Goal: Information Seeking & Learning: Learn about a topic

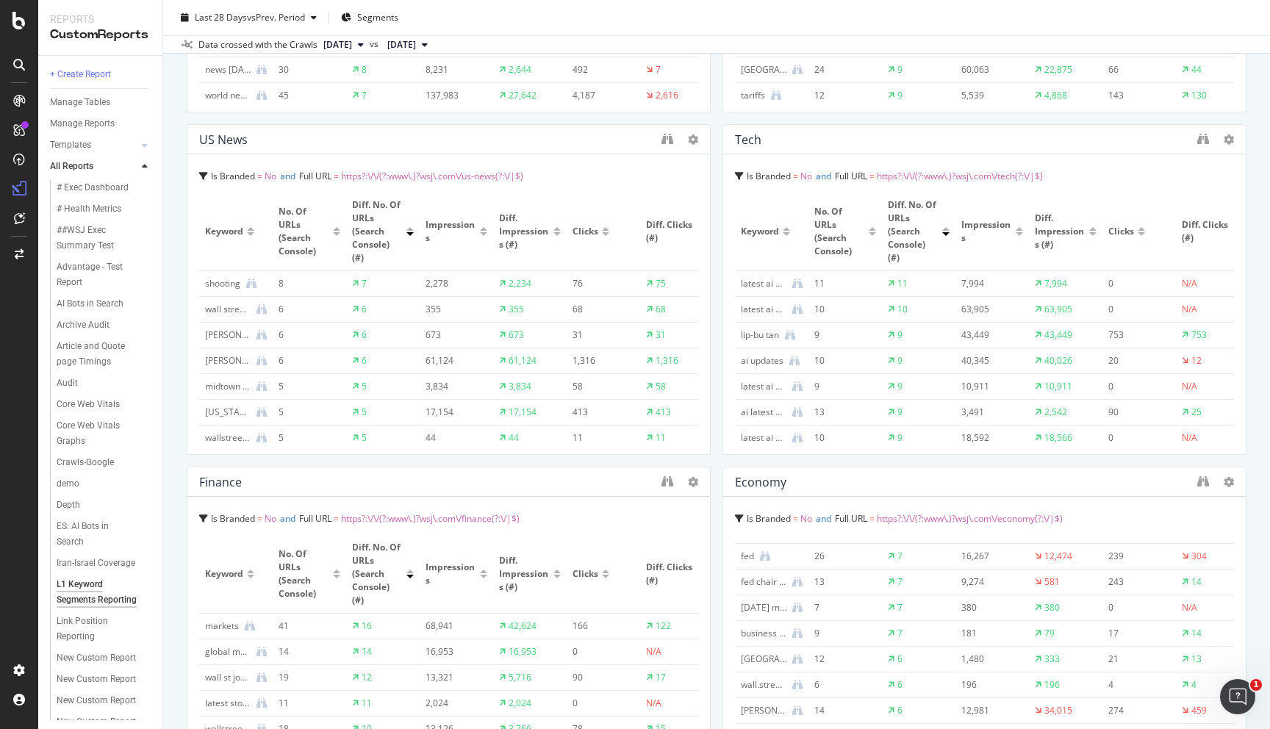
scroll to position [771, 0]
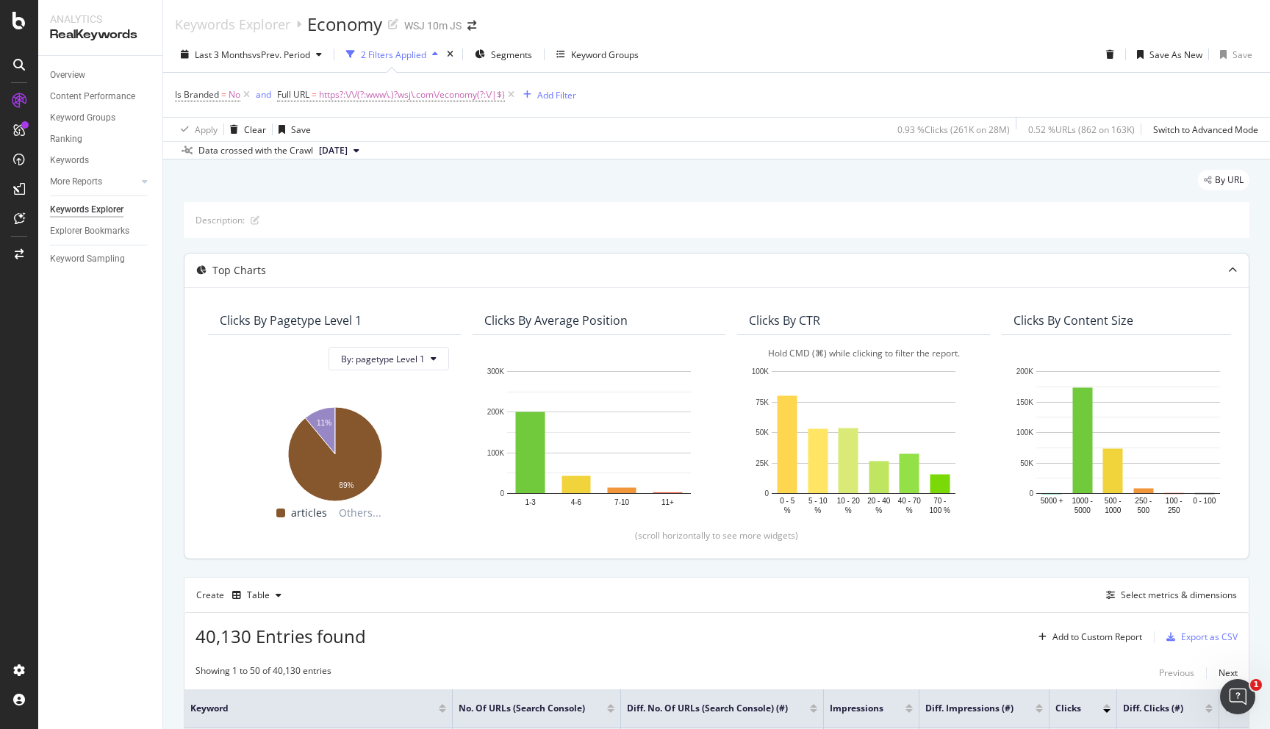
scroll to position [349, 0]
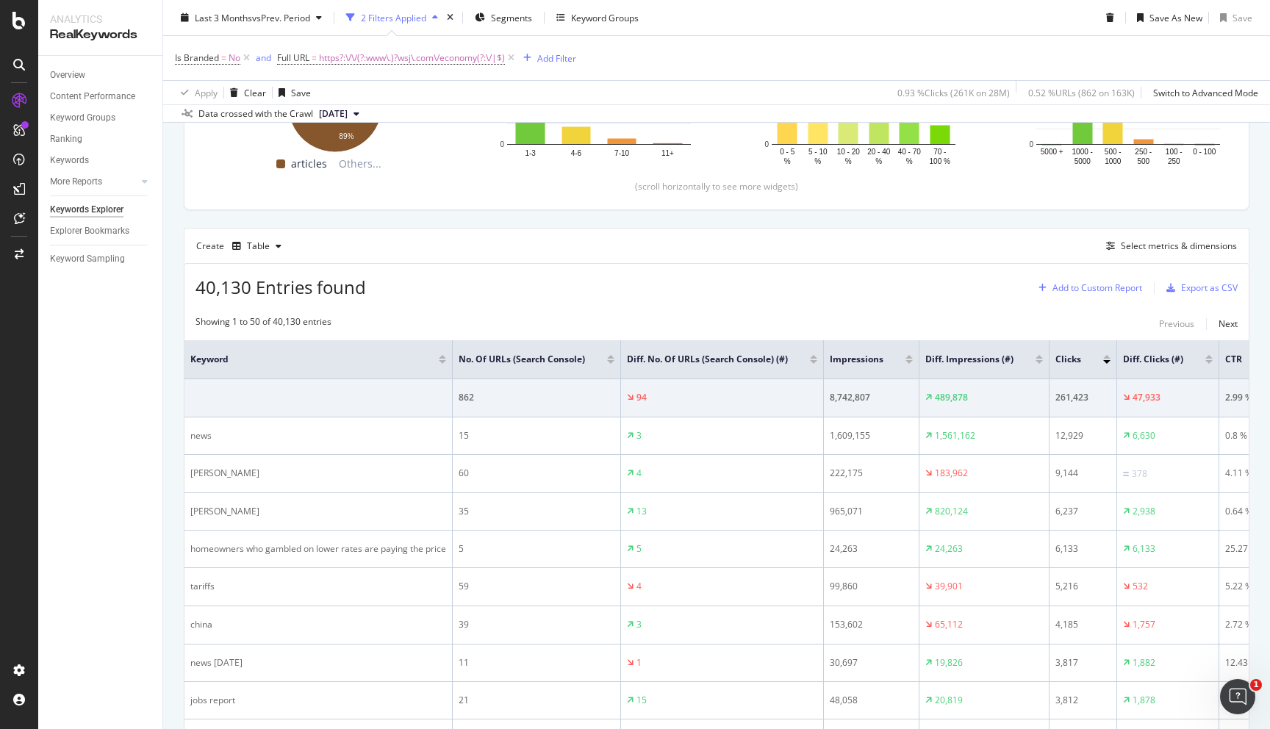
click at [1114, 291] on div "Add to Custom Report" at bounding box center [1098, 288] width 90 height 9
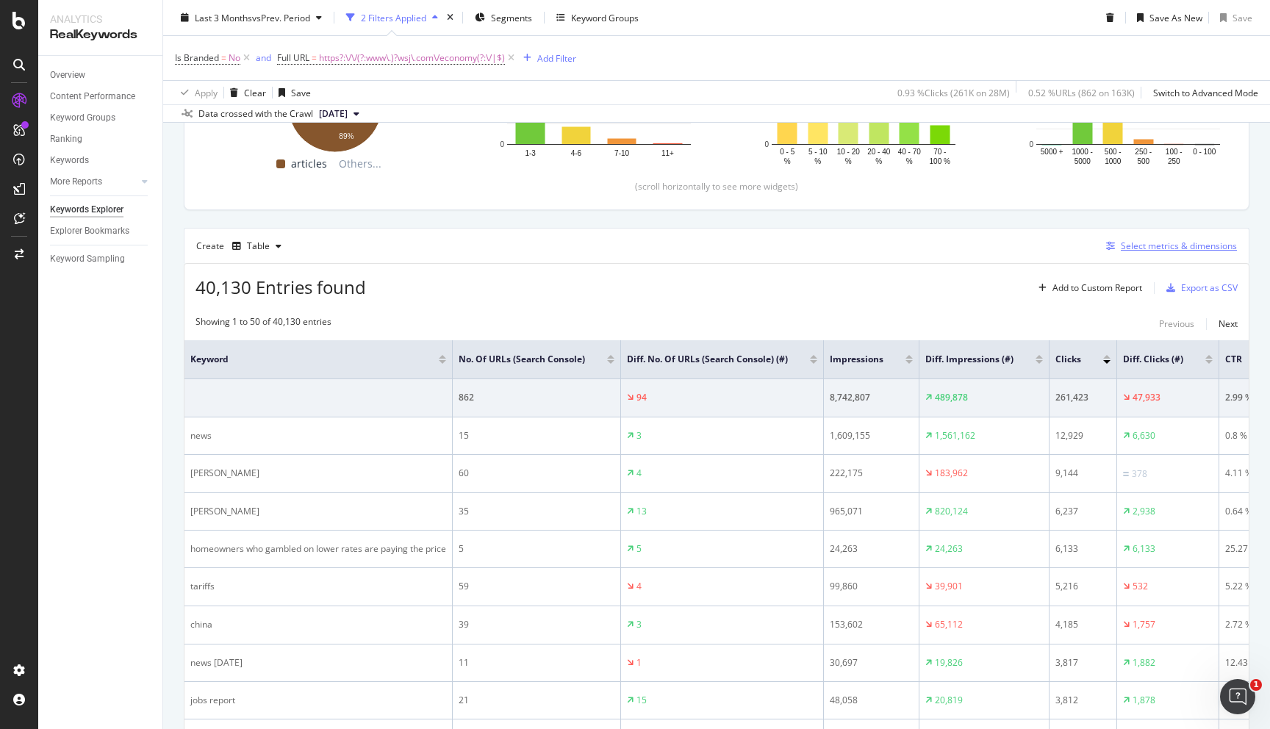
click at [1168, 243] on div "Select metrics & dimensions" at bounding box center [1179, 246] width 116 height 12
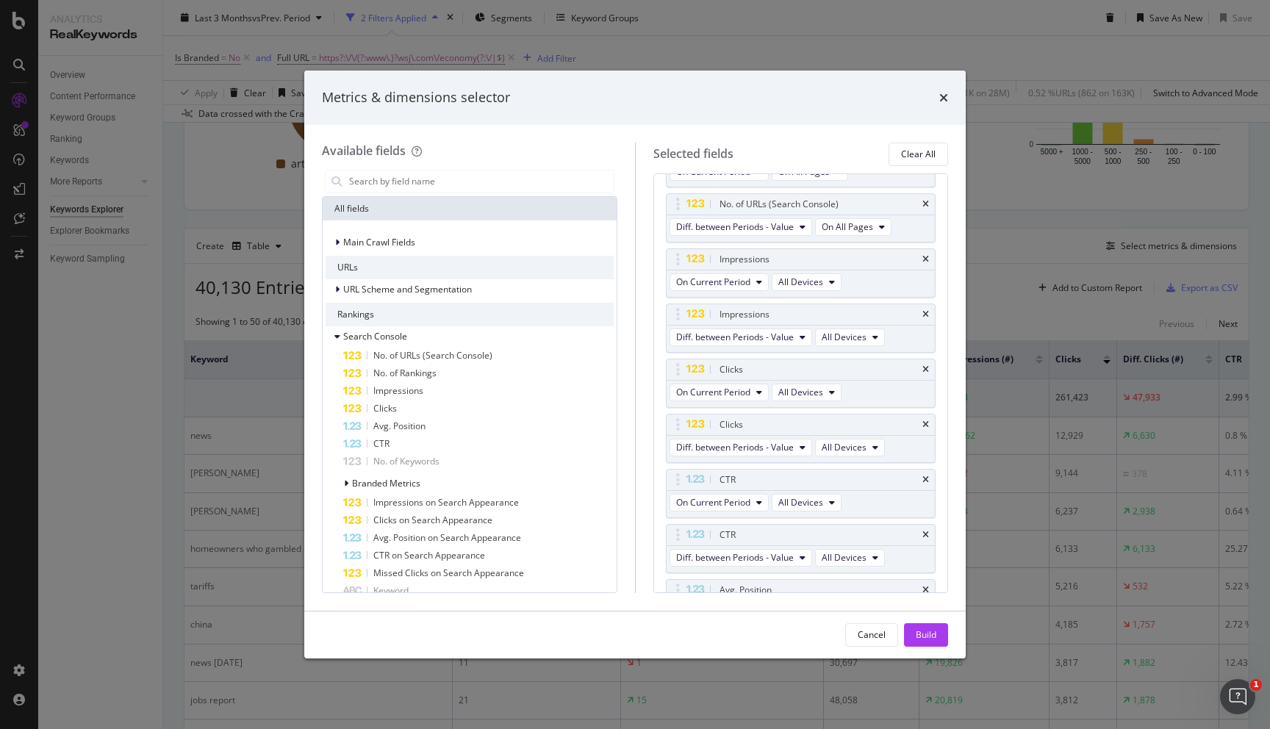
scroll to position [151, 0]
click at [800, 337] on icon "modal" at bounding box center [803, 334] width 6 height 9
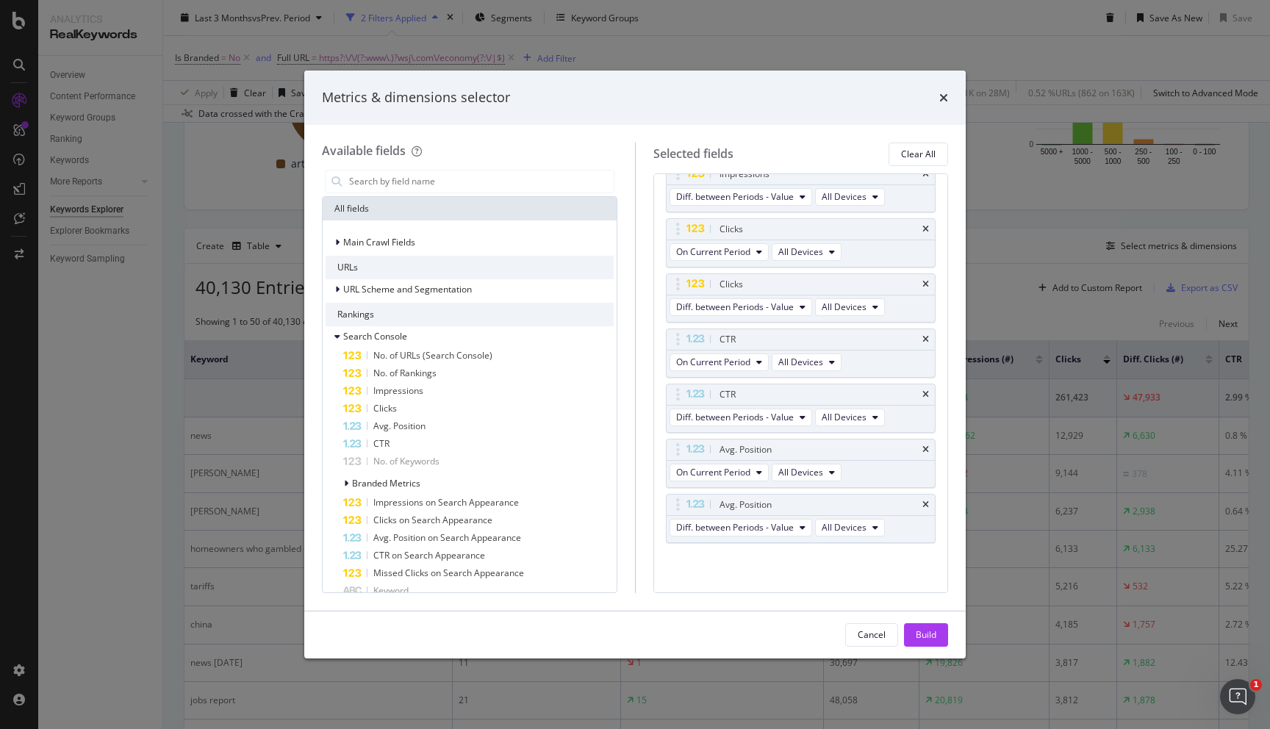
click at [948, 93] on div "Metrics & dimensions selector" at bounding box center [635, 98] width 662 height 54
click at [945, 95] on icon "times" at bounding box center [944, 98] width 9 height 12
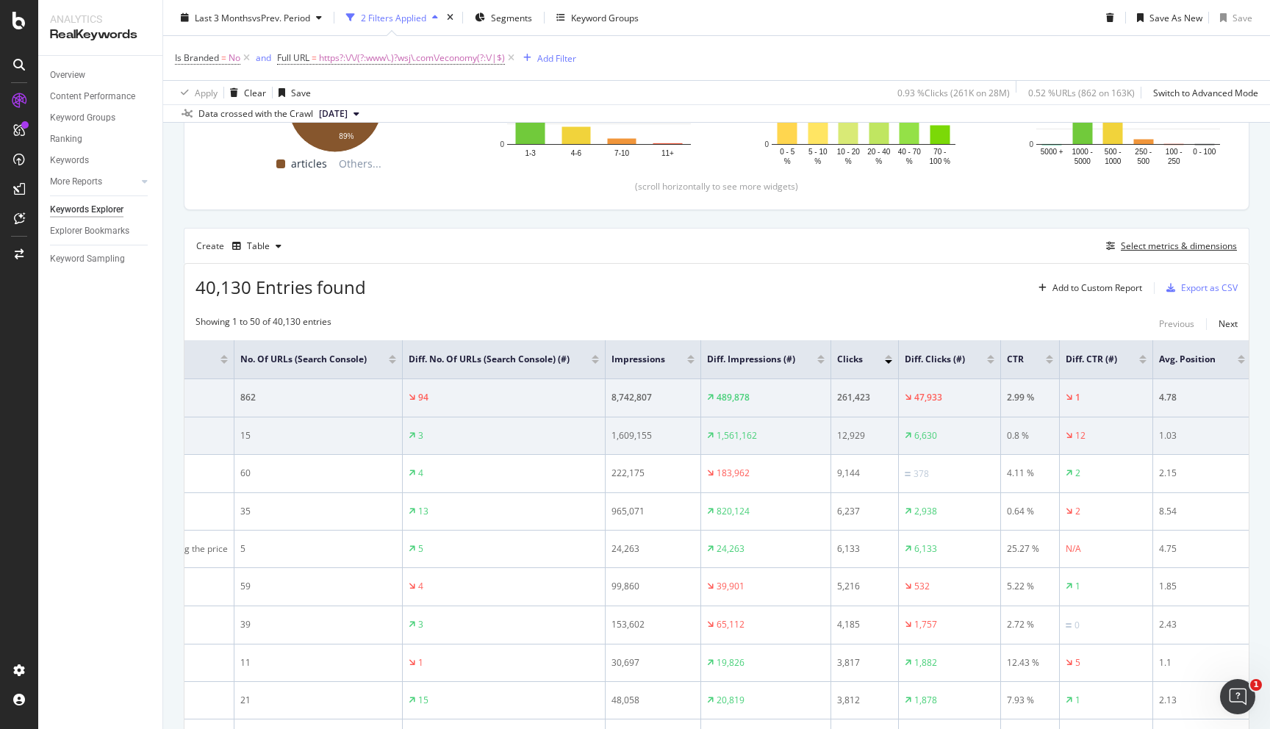
scroll to position [0, 356]
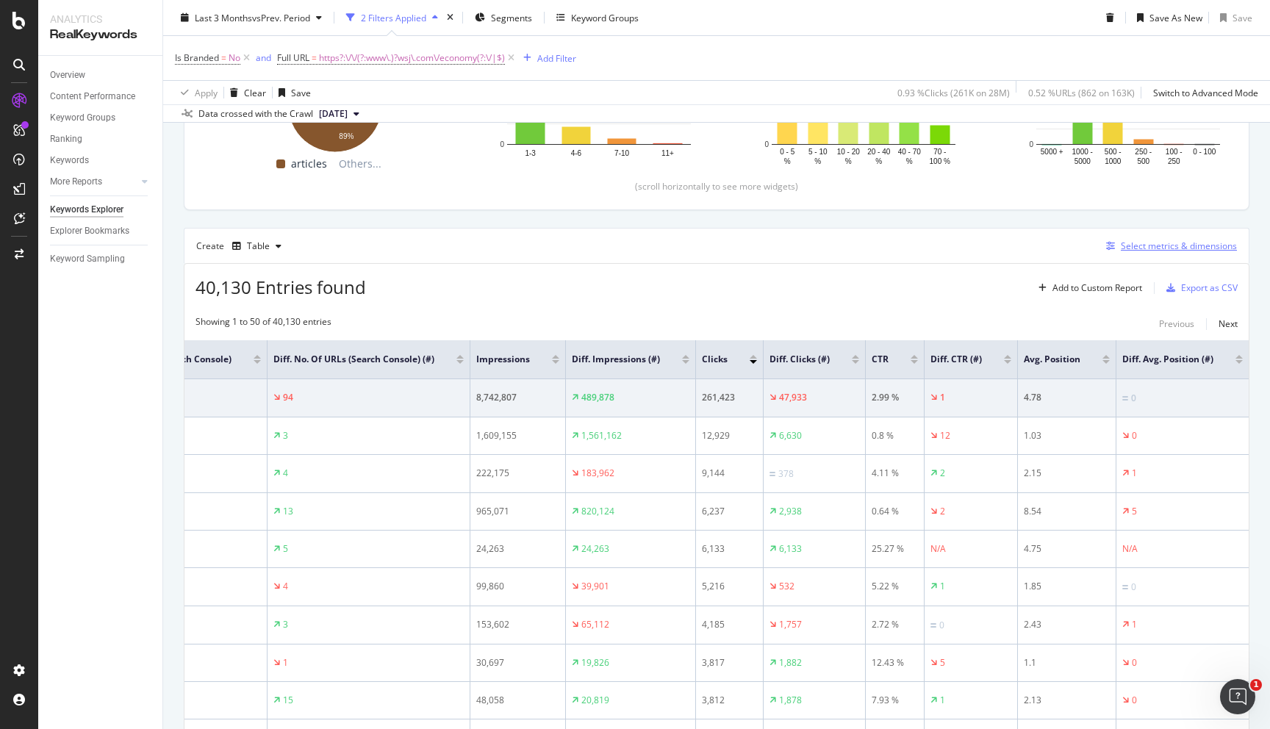
click at [1184, 253] on div "Select metrics & dimensions" at bounding box center [1169, 246] width 137 height 16
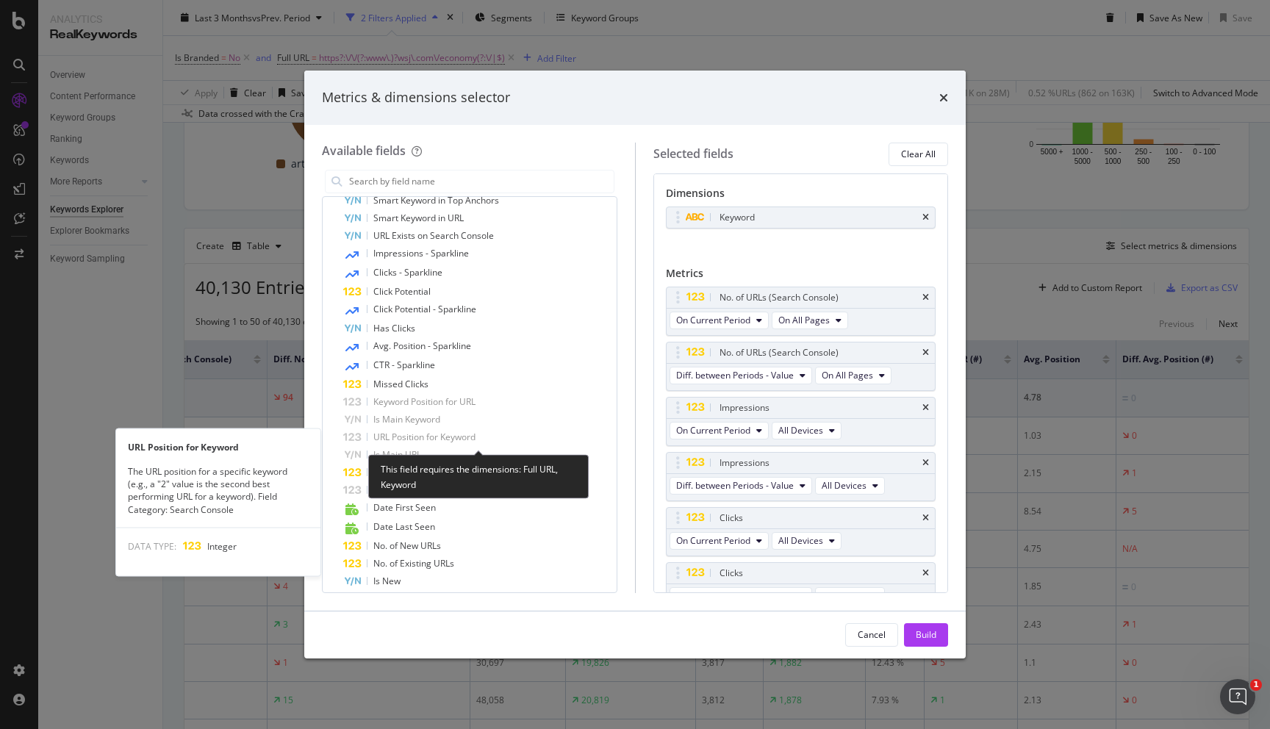
scroll to position [1201, 0]
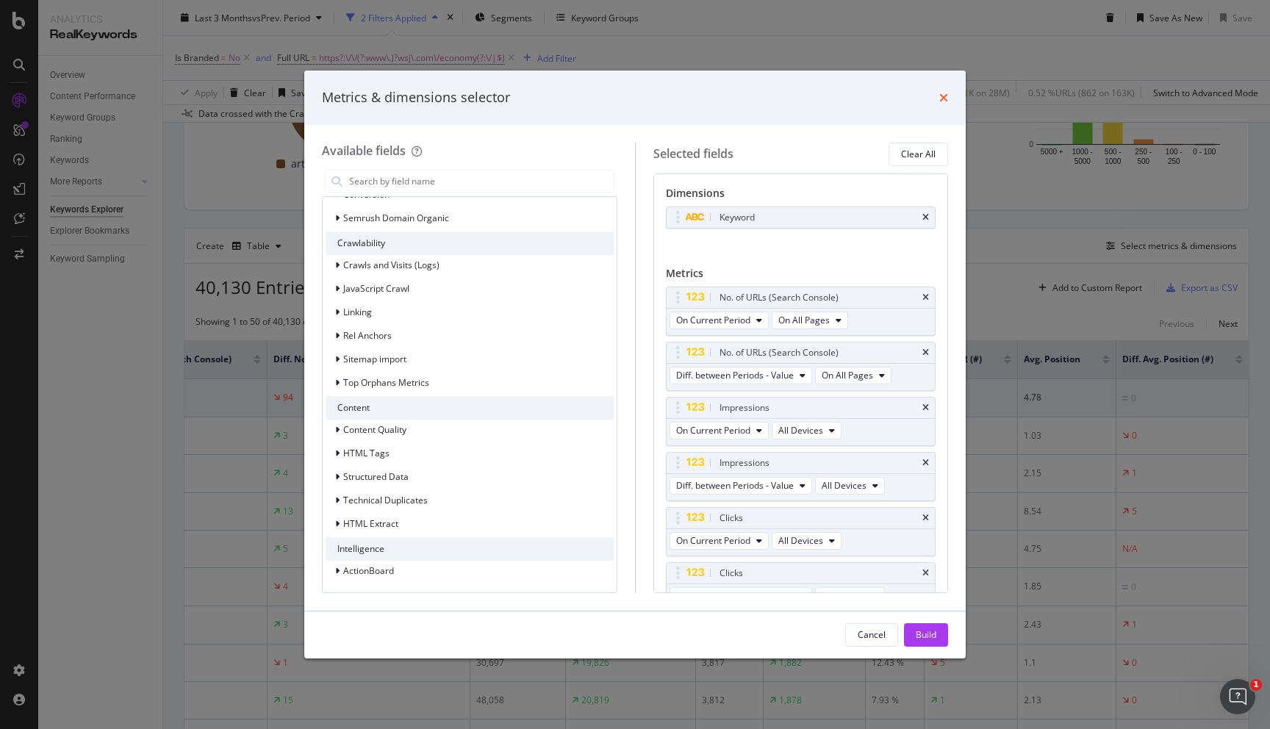
click at [939, 100] on div "Metrics & dimensions selector" at bounding box center [635, 97] width 626 height 19
click at [940, 100] on icon "times" at bounding box center [944, 98] width 9 height 12
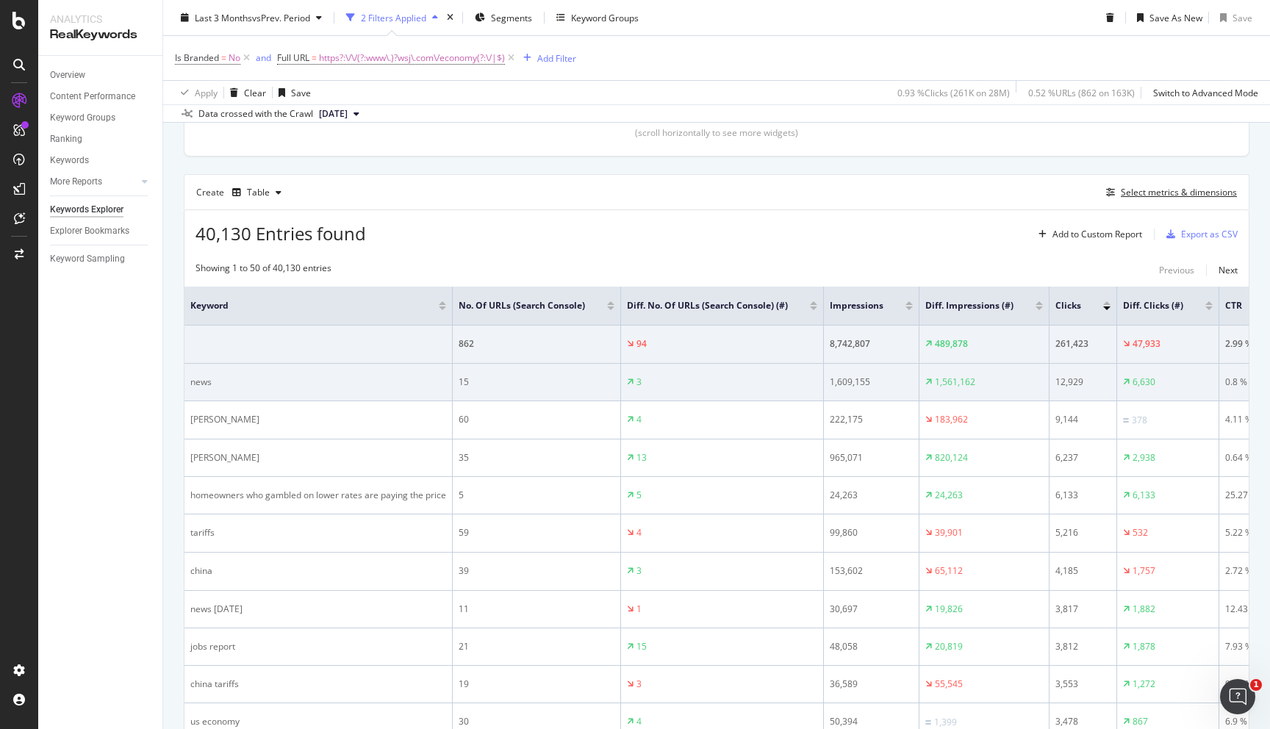
scroll to position [0, 0]
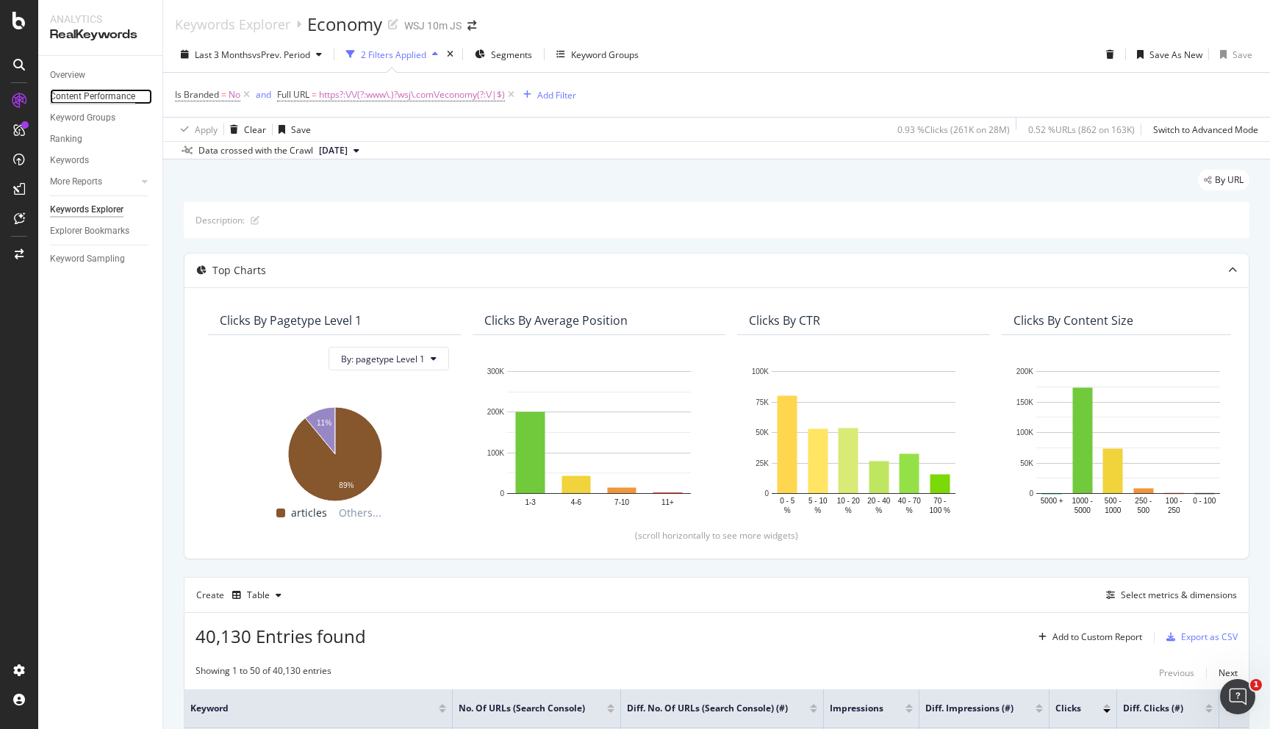
click at [98, 97] on div "Content Performance" at bounding box center [92, 96] width 85 height 15
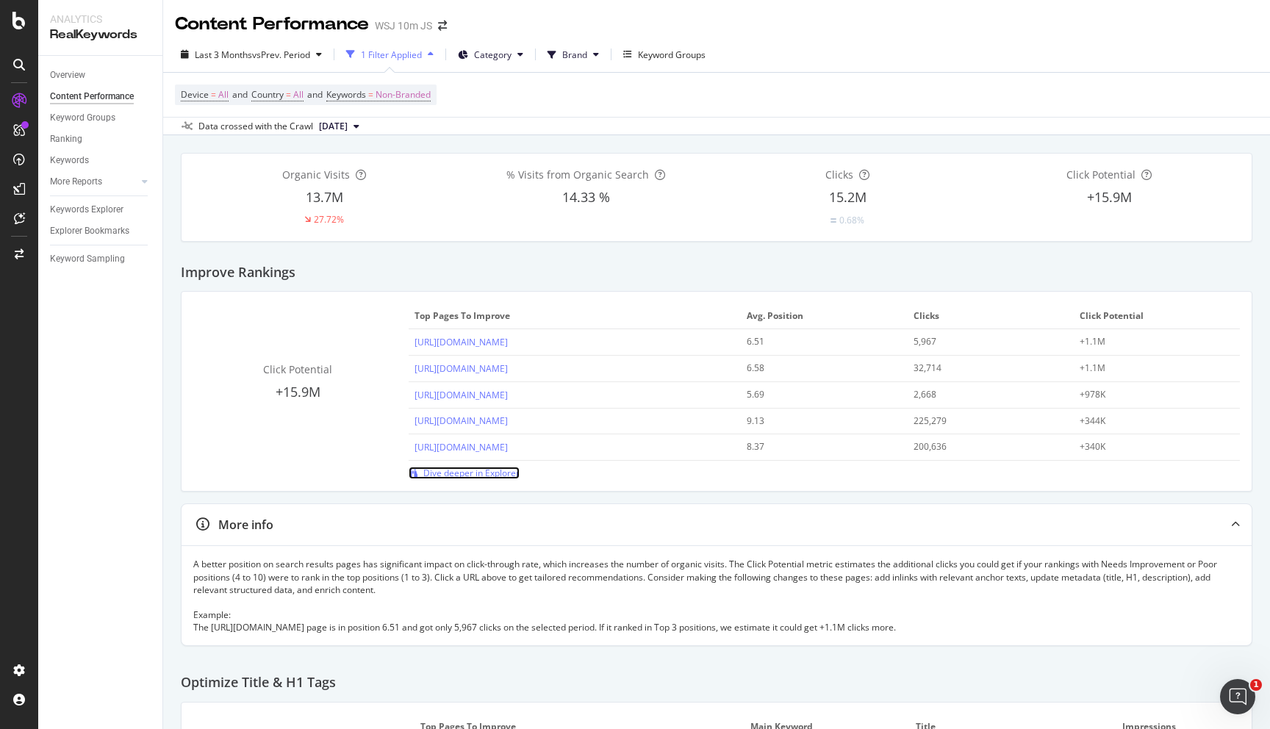
click at [501, 479] on span "Dive deeper in Explorer" at bounding box center [471, 473] width 96 height 12
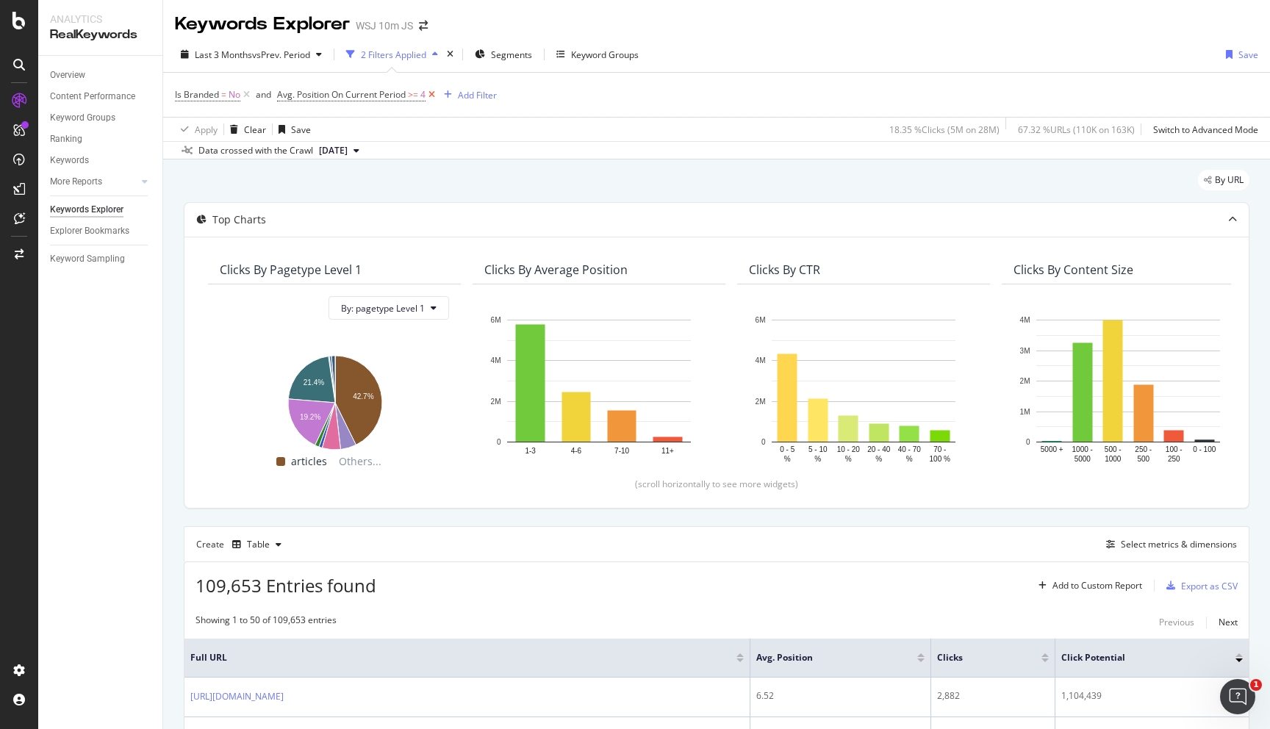
click at [438, 94] on icon at bounding box center [432, 94] width 12 height 15
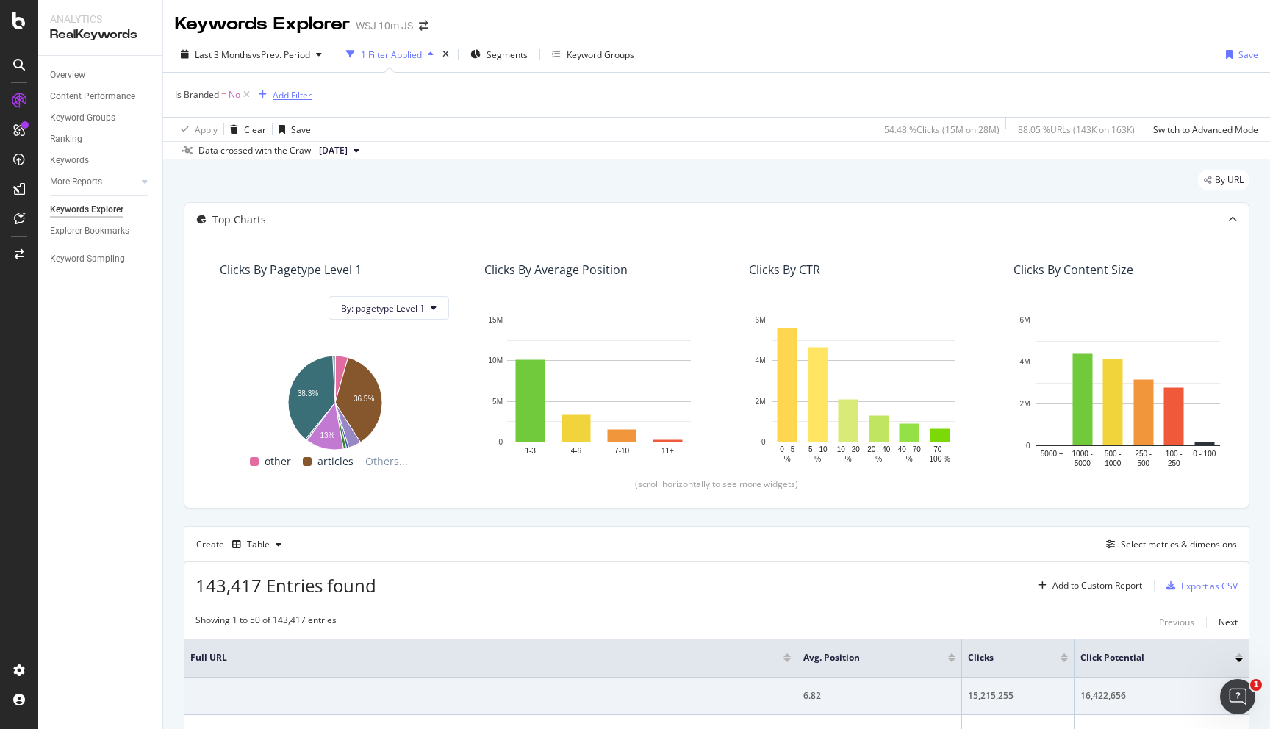
click at [303, 99] on div "Add Filter" at bounding box center [292, 95] width 39 height 12
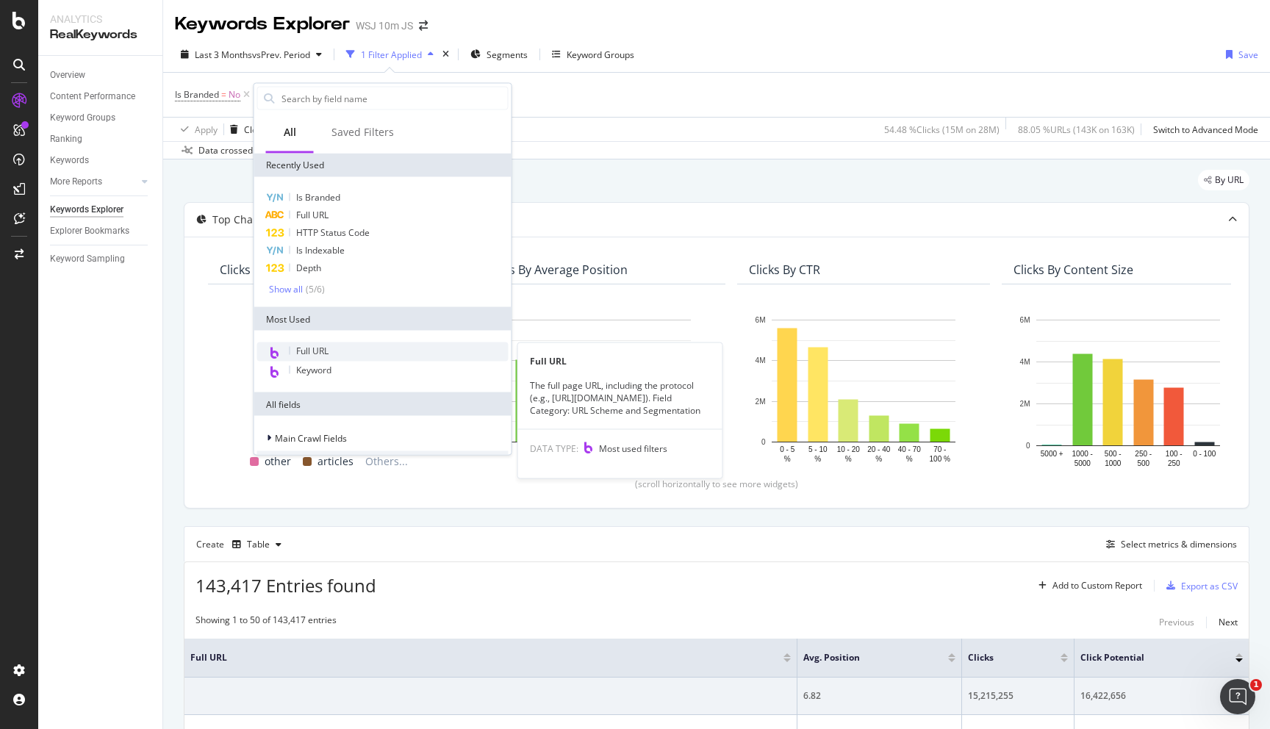
click at [357, 351] on div "Full URL" at bounding box center [382, 352] width 251 height 19
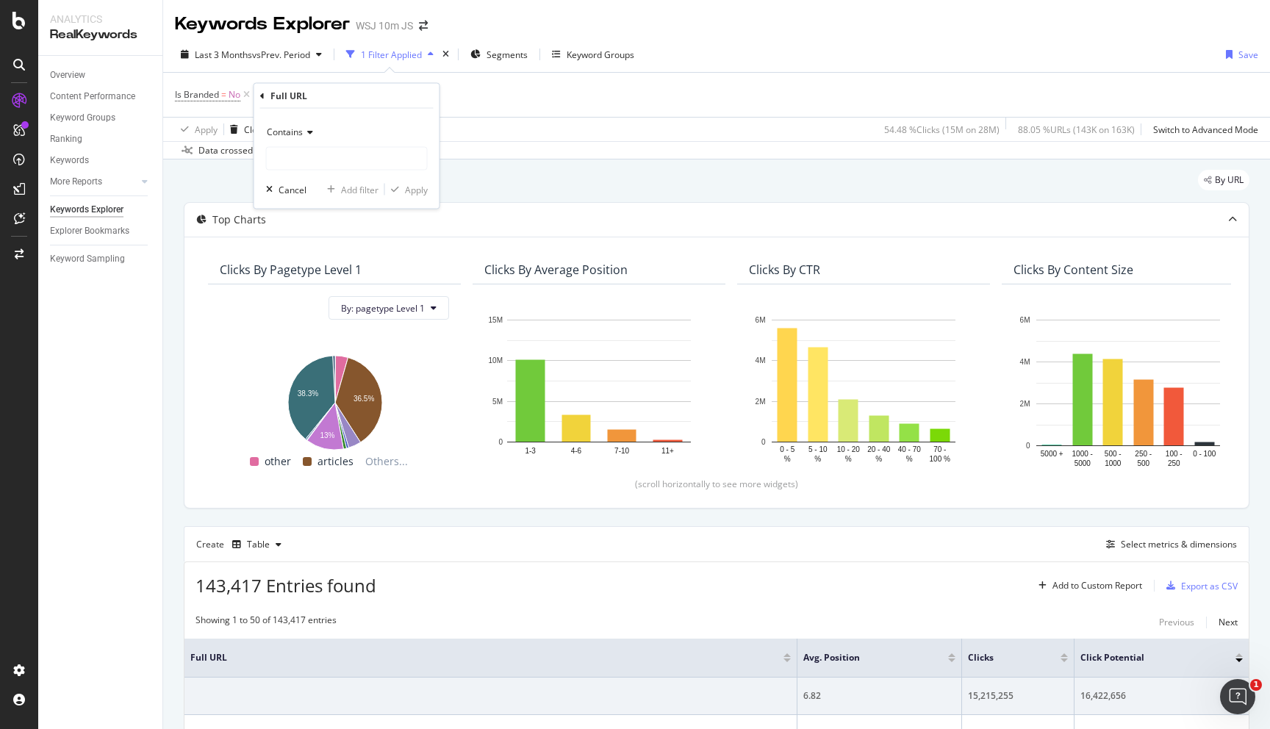
click at [310, 128] on icon at bounding box center [308, 132] width 10 height 9
click at [342, 315] on div "Matches regex" at bounding box center [348, 315] width 157 height 19
click at [326, 158] on input "text" at bounding box center [347, 159] width 160 height 24
paste input "^https?:\/\/(?:www\.)?wsj\.com\/politics(?:\/|$)"
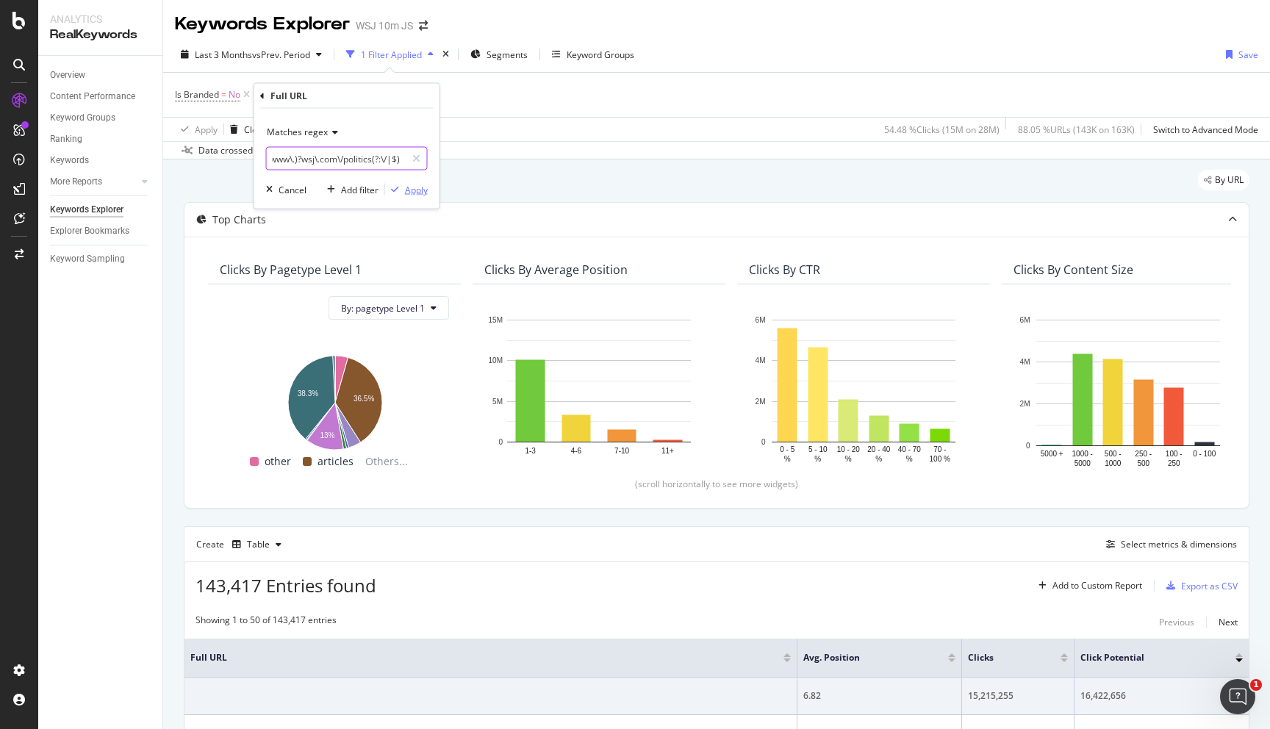
type input "^https?:\/\/(?:www\.)?wsj\.com\/politics(?:\/|$)"
click at [410, 190] on div "Apply" at bounding box center [416, 189] width 23 height 12
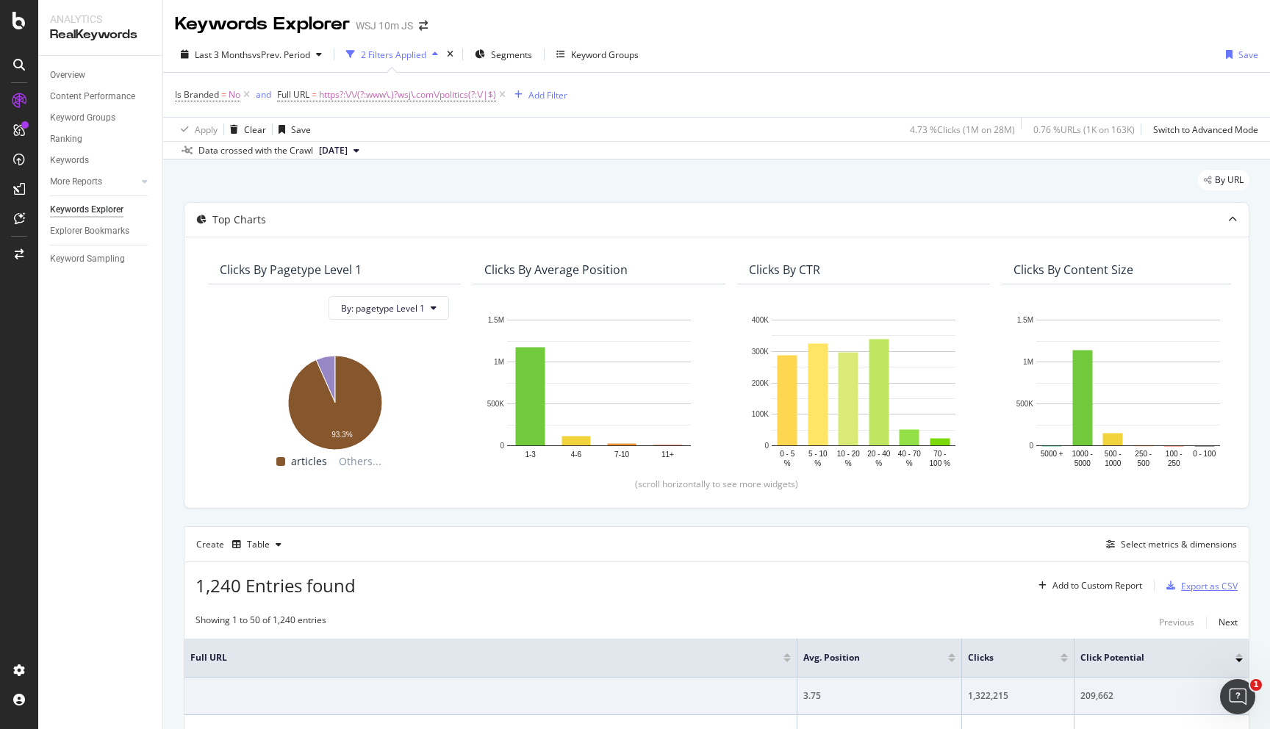
click at [1217, 584] on div "Export as CSV" at bounding box center [1209, 586] width 57 height 12
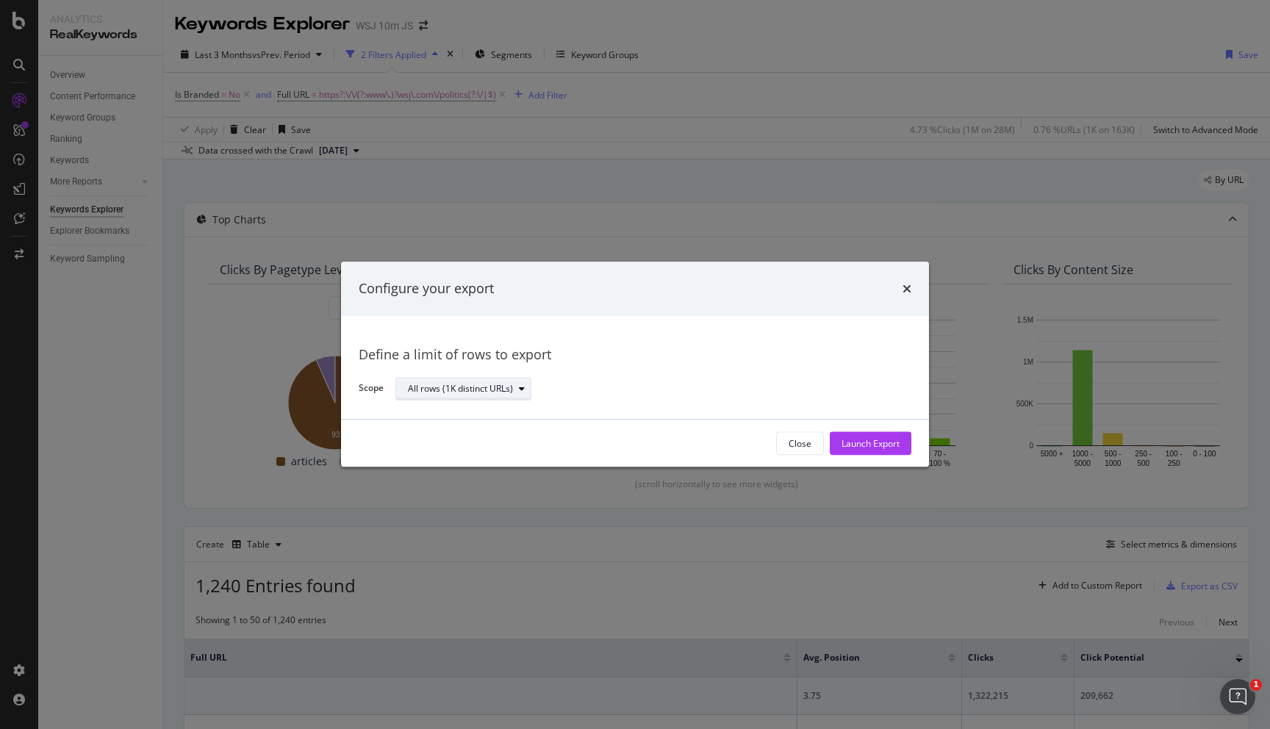
click at [479, 384] on div "All rows (1K distinct URLs)" at bounding box center [460, 388] width 105 height 9
click at [887, 437] on div "Launch Export" at bounding box center [871, 443] width 58 height 12
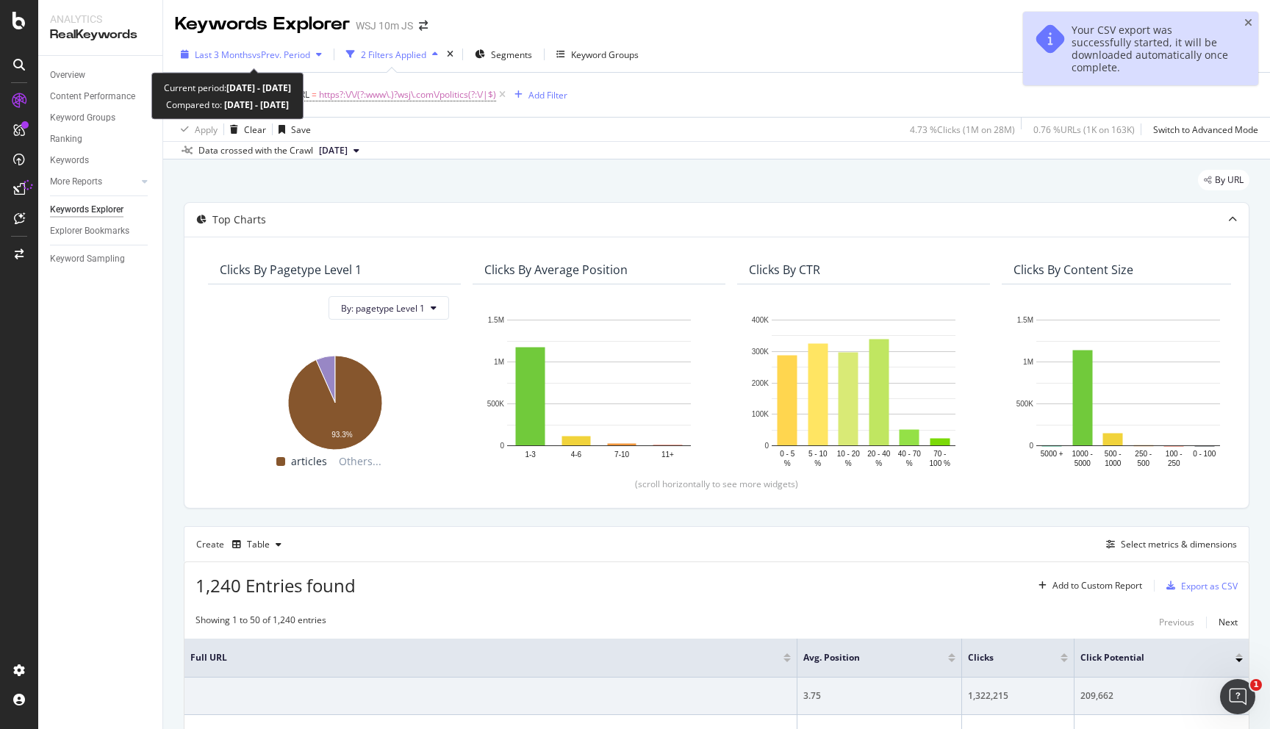
click at [265, 57] on span "vs Prev. Period" at bounding box center [281, 55] width 58 height 12
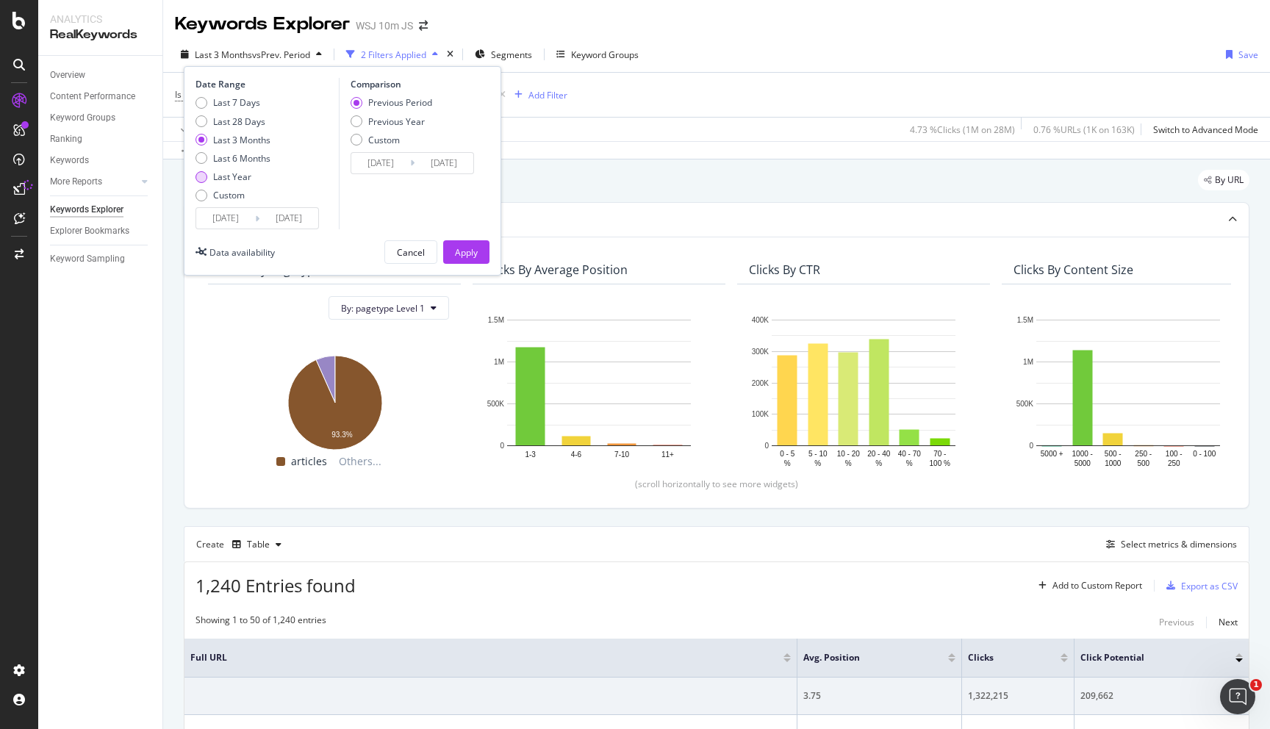
click at [238, 179] on div "Last Year" at bounding box center [232, 177] width 38 height 12
type input "2024/08/12"
type input "2023/08/13"
type input "2024/08/11"
click at [462, 248] on div "Apply" at bounding box center [466, 252] width 23 height 12
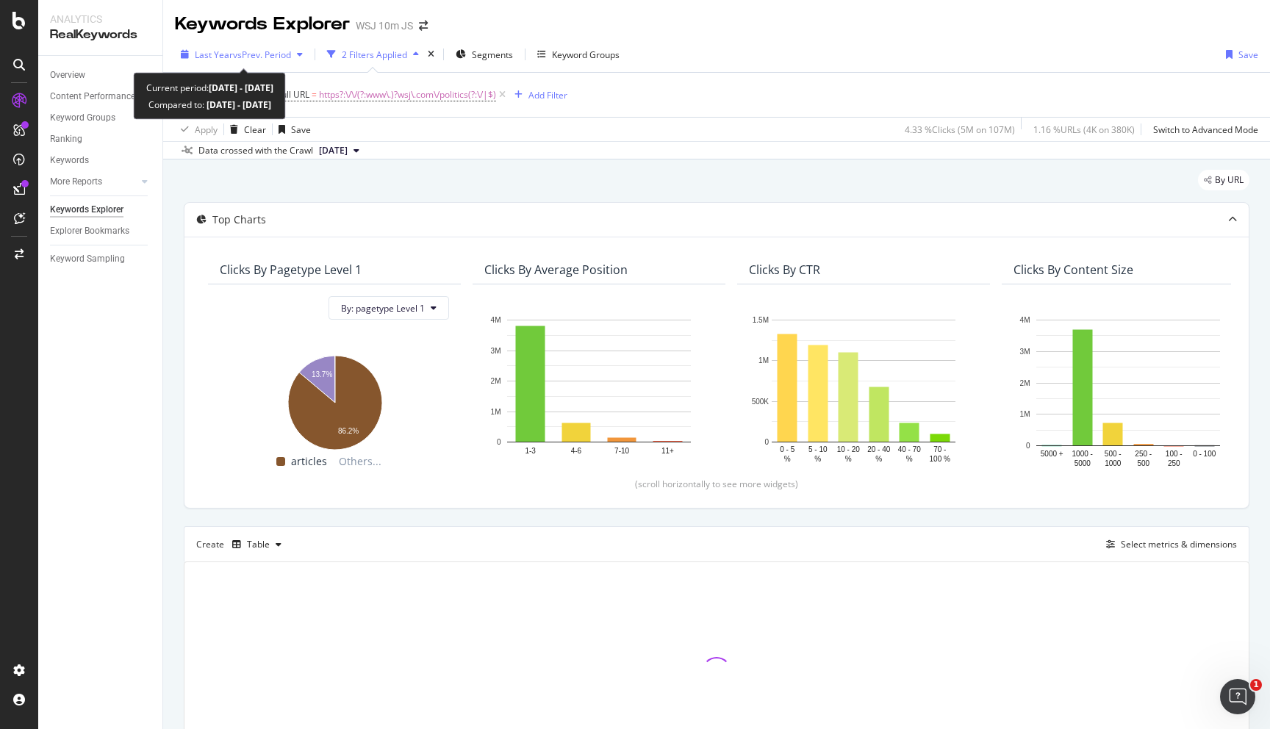
click at [296, 60] on div "Last Year vs Prev. Period" at bounding box center [242, 54] width 134 height 22
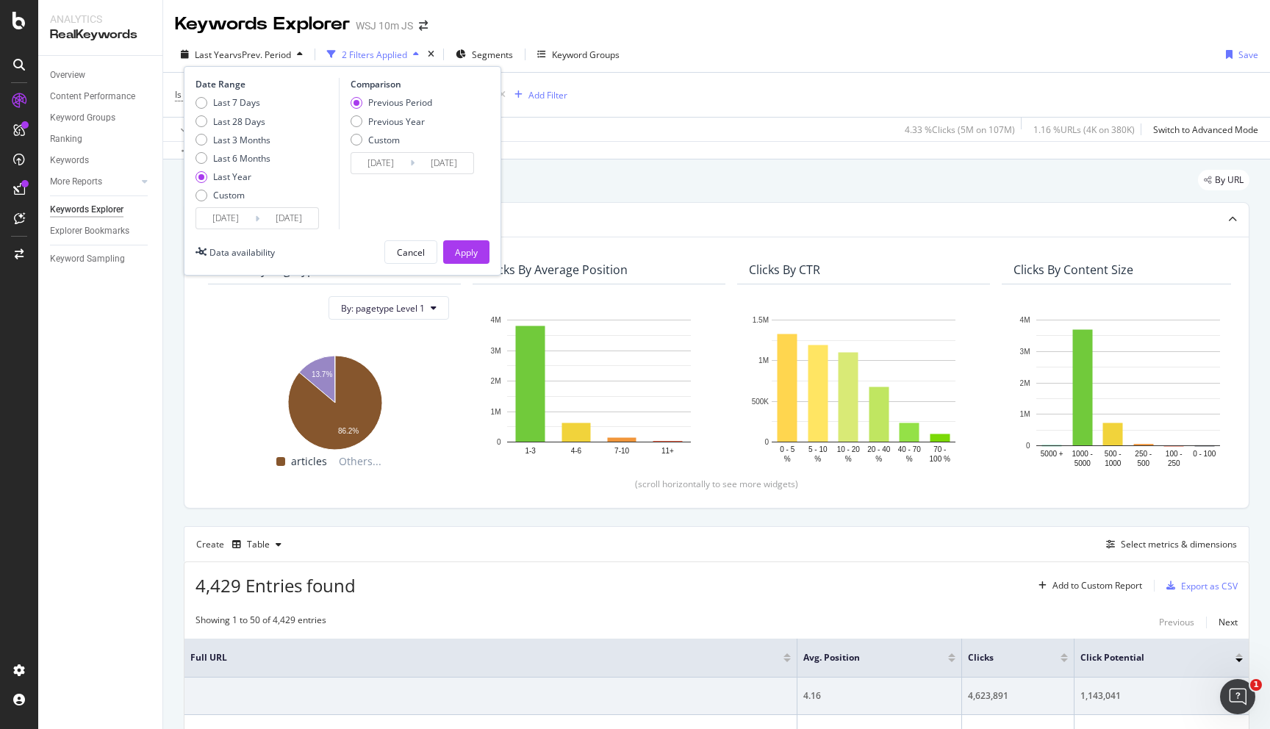
click at [764, 181] on div "By URL" at bounding box center [717, 186] width 1066 height 32
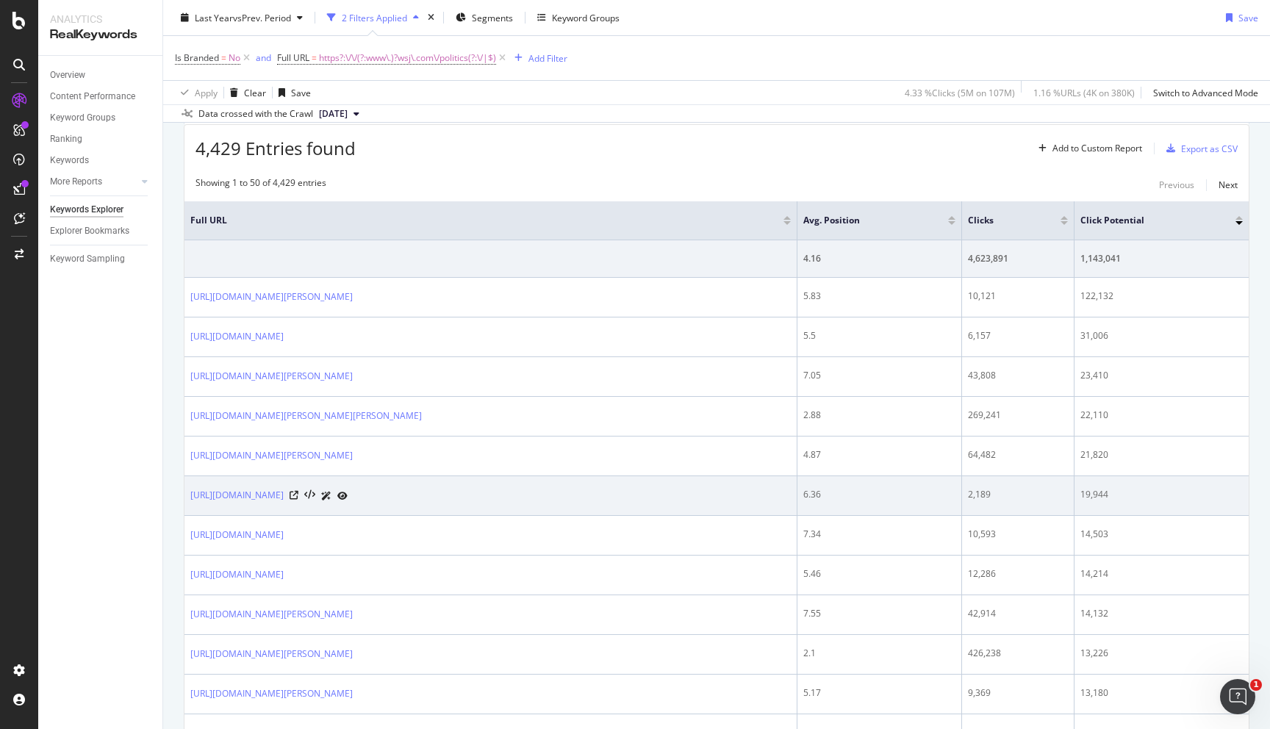
scroll to position [435, 0]
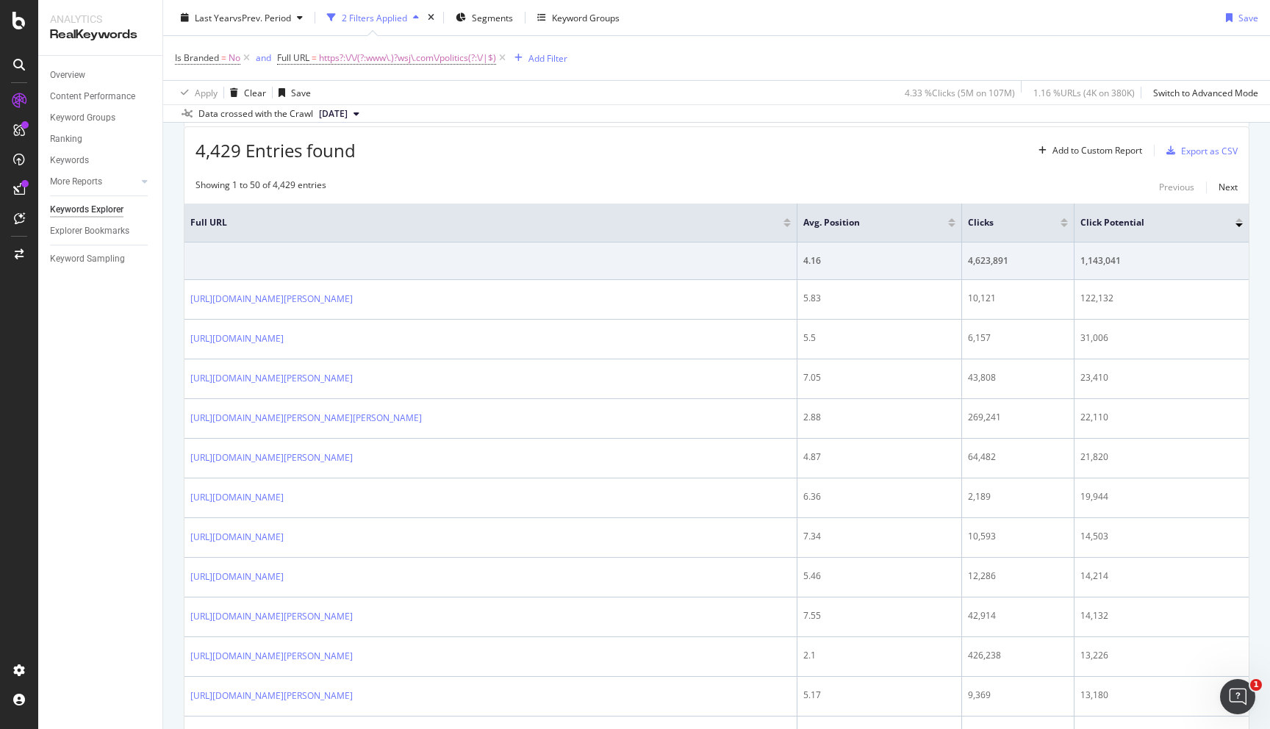
click at [1065, 224] on div at bounding box center [1064, 225] width 7 height 4
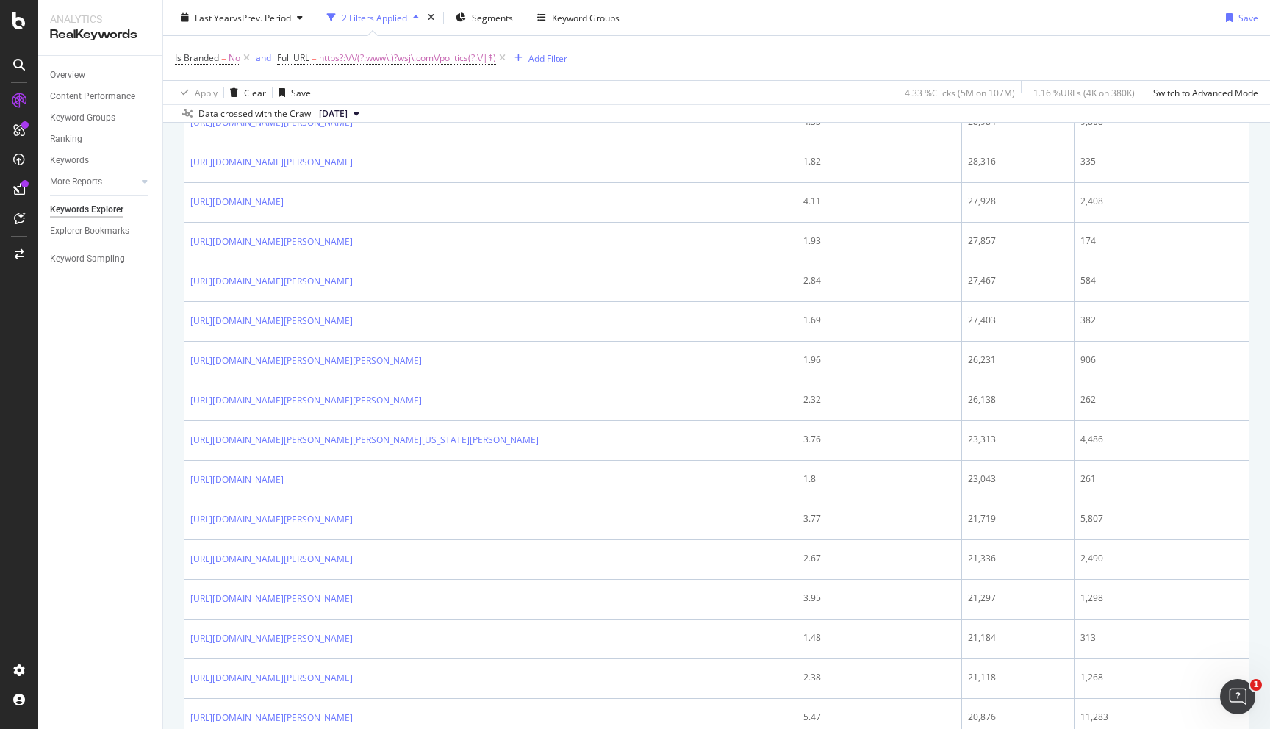
scroll to position [1241, 0]
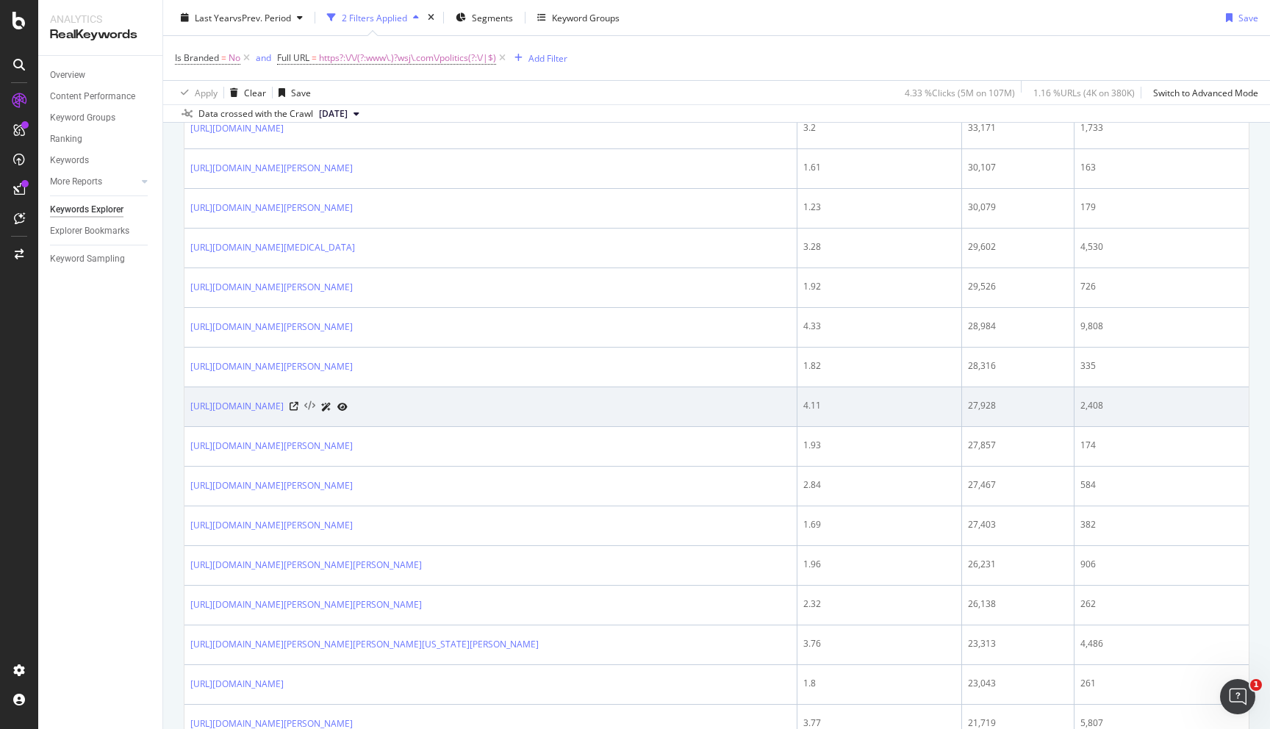
click at [315, 412] on icon at bounding box center [309, 406] width 11 height 10
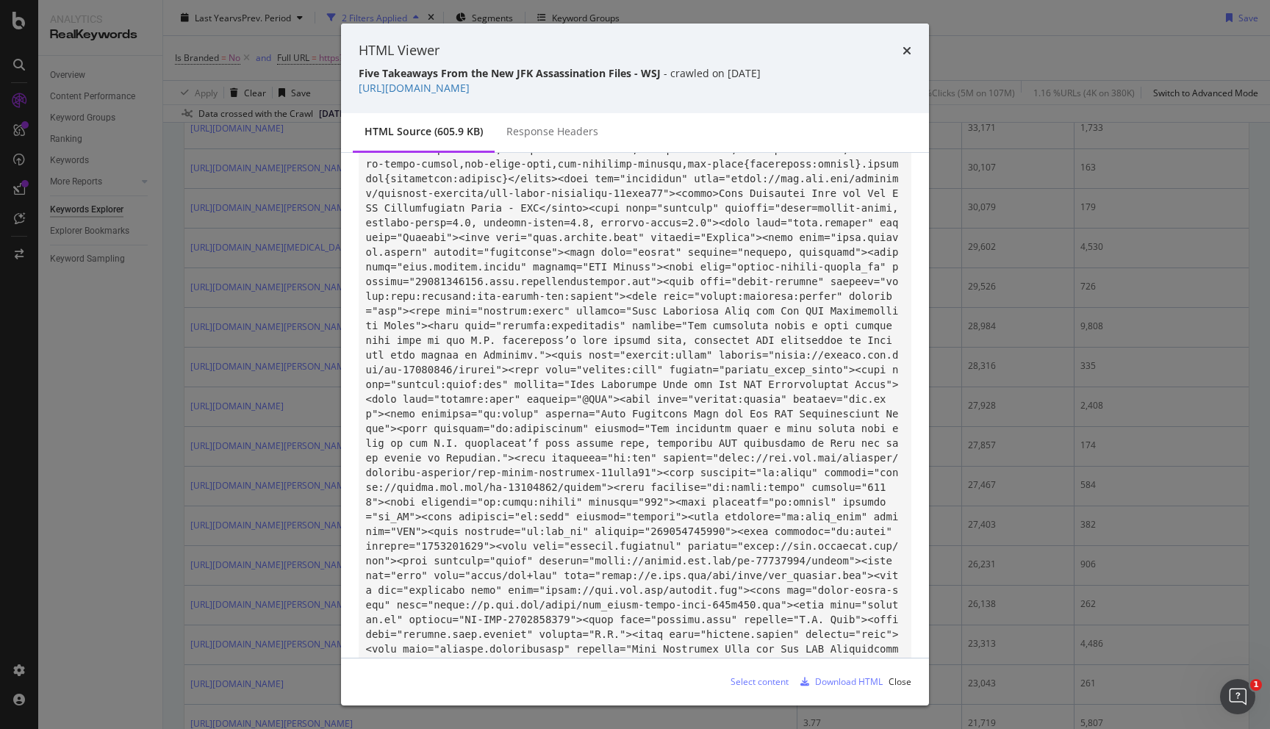
scroll to position [992, 0]
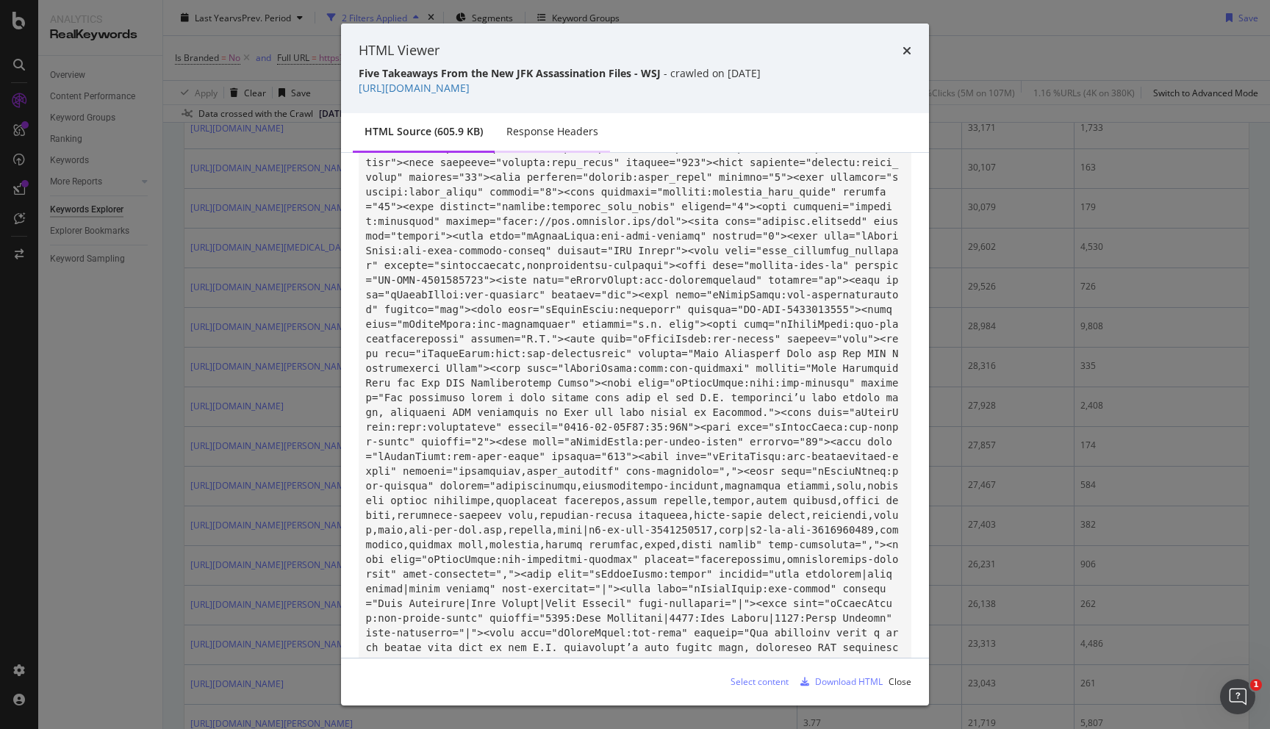
click at [538, 126] on div "Response Headers" at bounding box center [553, 131] width 92 height 15
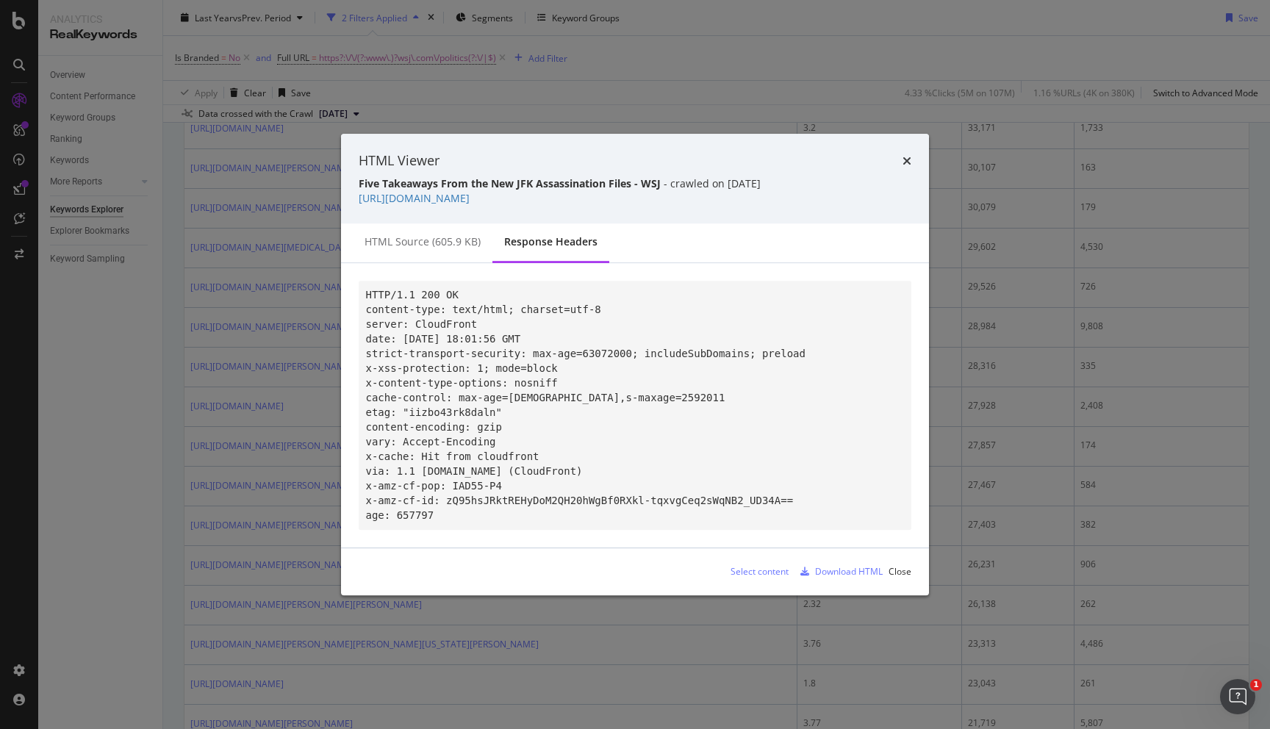
scroll to position [0, 0]
click at [911, 154] on div "HTML Viewer Five Takeaways From the New JFK Assassination Files - WSJ - crawled…" at bounding box center [635, 179] width 588 height 90
click at [904, 155] on icon "times" at bounding box center [907, 161] width 9 height 12
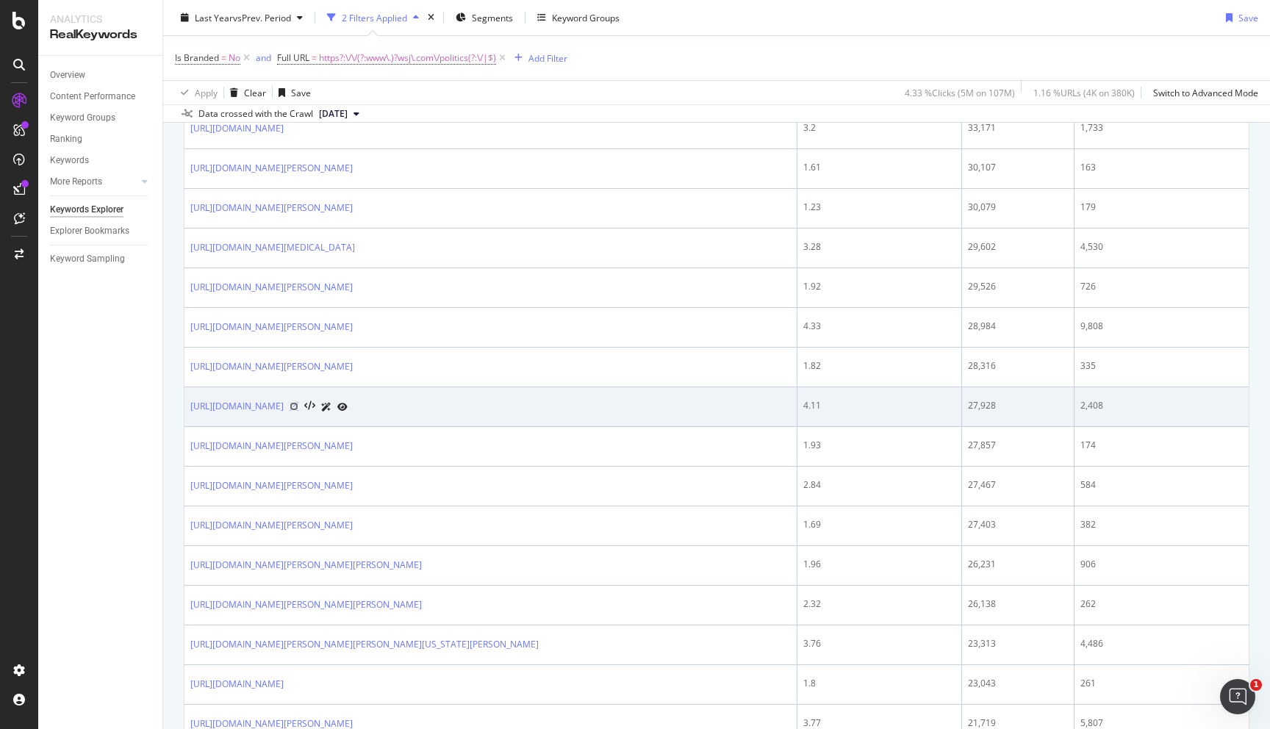
click at [298, 411] on icon at bounding box center [294, 406] width 9 height 9
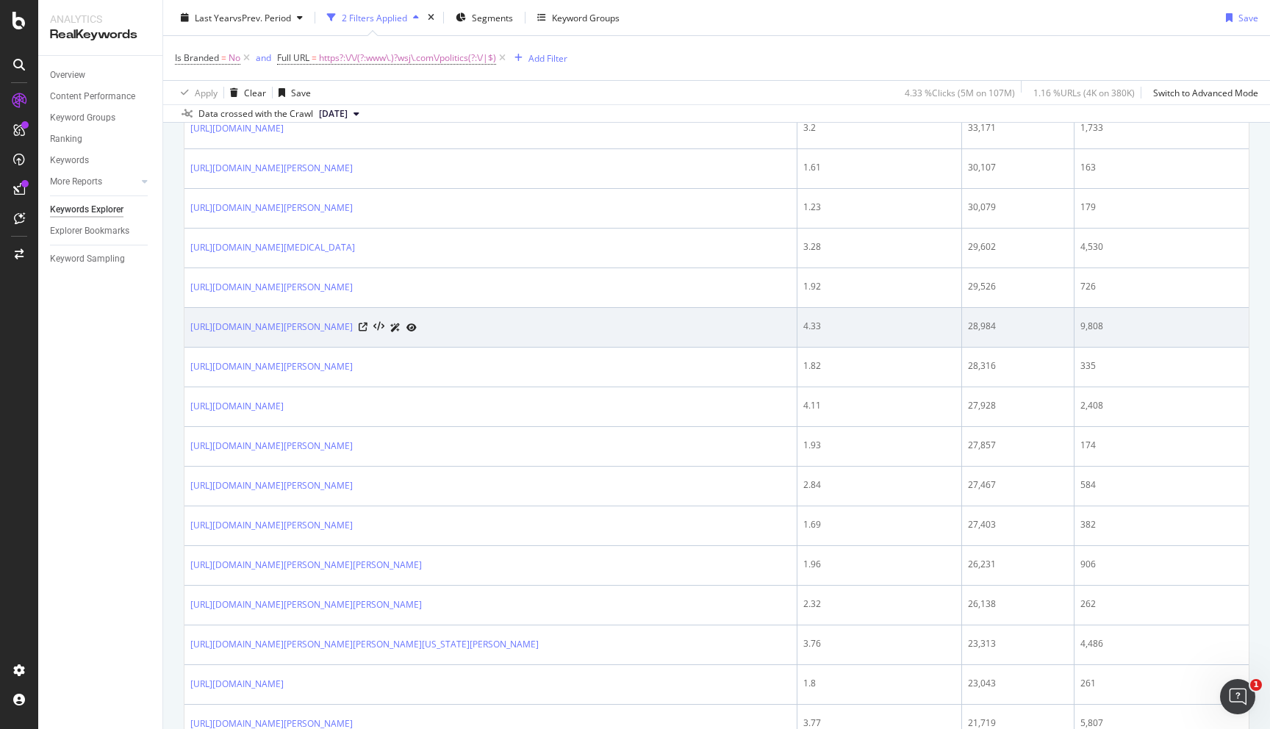
scroll to position [778, 0]
